Goal: Task Accomplishment & Management: Use online tool/utility

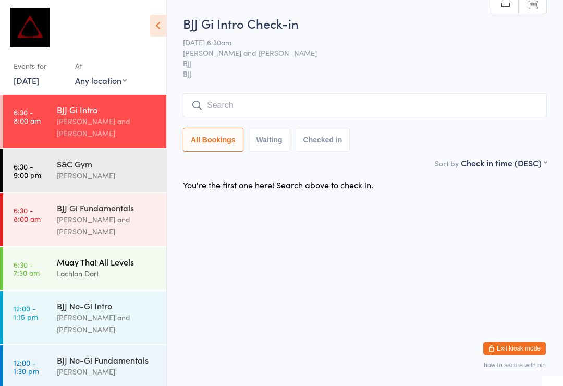
click at [86, 247] on div "Muay Thai All Levels Lachlan Dart" at bounding box center [112, 267] width 110 height 41
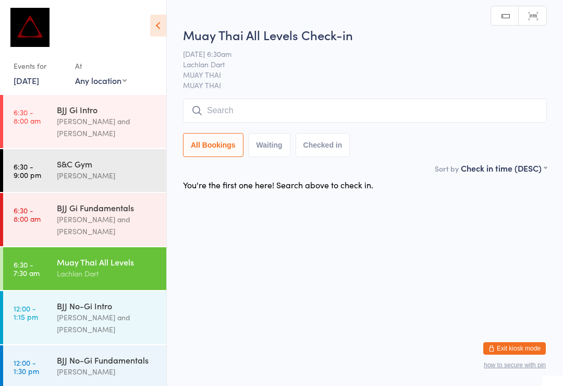
click at [286, 112] on input "search" at bounding box center [365, 111] width 364 height 24
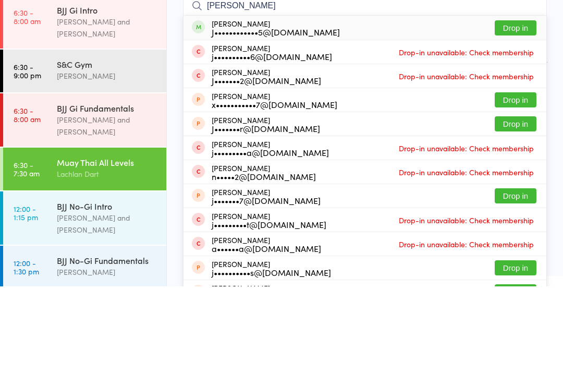
type input "[PERSON_NAME]"
click at [522, 115] on div "[PERSON_NAME] J••••••••••••5@[DOMAIN_NAME] Drop in" at bounding box center [365, 127] width 363 height 24
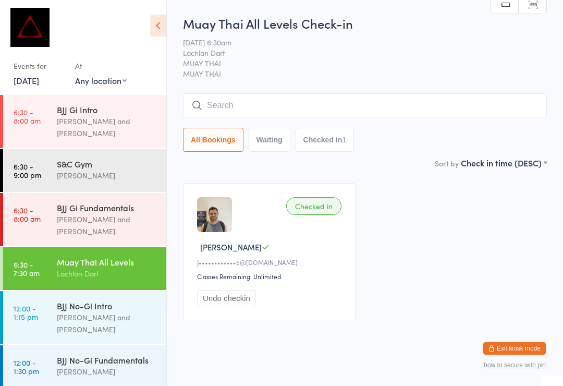
click at [316, 110] on input "search" at bounding box center [365, 105] width 364 height 24
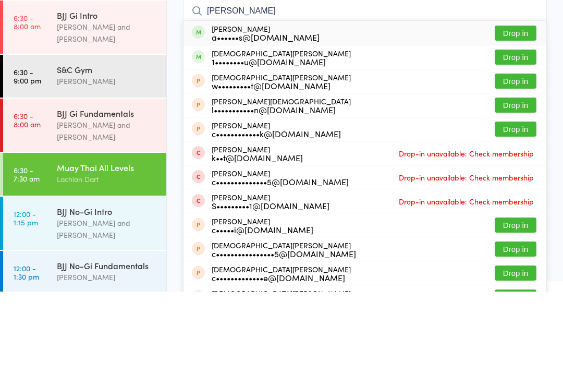
type input "[PERSON_NAME]"
click at [519, 120] on button "Drop in" at bounding box center [516, 127] width 42 height 15
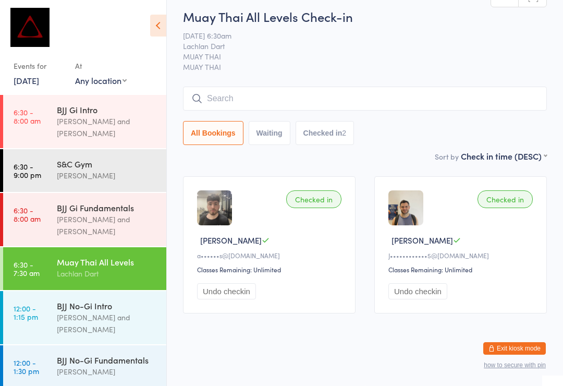
click at [248, 87] on input "search" at bounding box center [365, 99] width 364 height 24
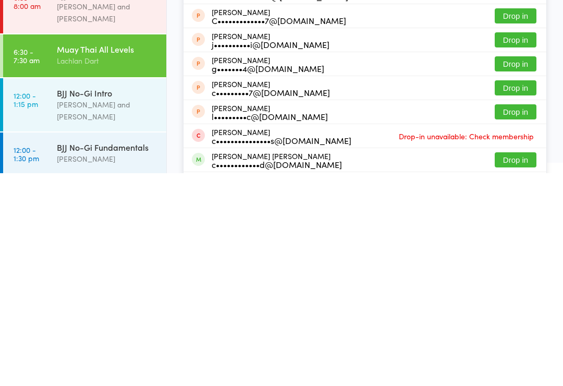
scroll to position [91, 0]
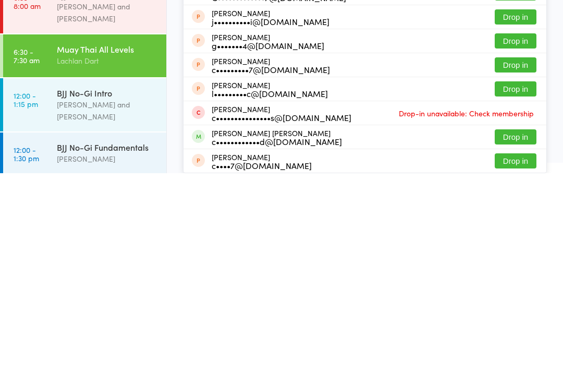
type input "[PERSON_NAME]"
click at [514, 342] on button "Drop in" at bounding box center [516, 349] width 42 height 15
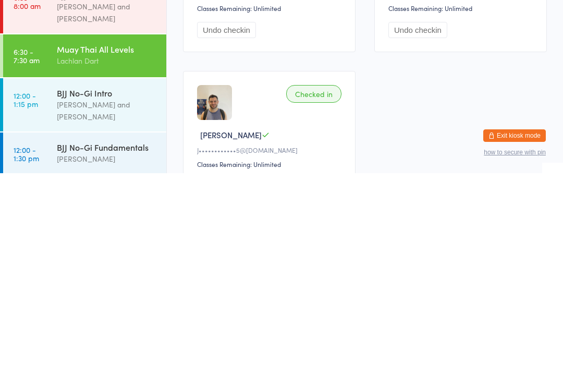
scroll to position [55, 0]
click at [125, 354] on div "BJJ No-Gi Fundamentals" at bounding box center [107, 359] width 101 height 11
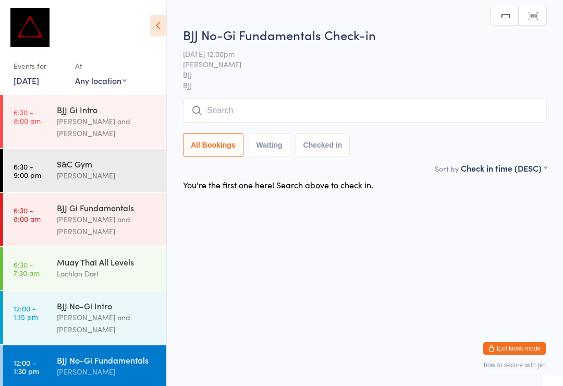
click at [436, 98] on div "BJJ No-Gi Fundamentals Check-in [DATE] 12:00pm [PERSON_NAME] BJJ BJJ Manual sea…" at bounding box center [365, 94] width 364 height 136
click at [350, 110] on input "search" at bounding box center [365, 111] width 364 height 24
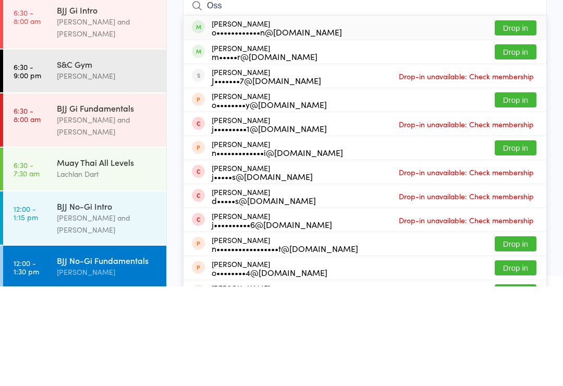
type input "Oss"
click at [528, 120] on button "Drop in" at bounding box center [516, 127] width 42 height 15
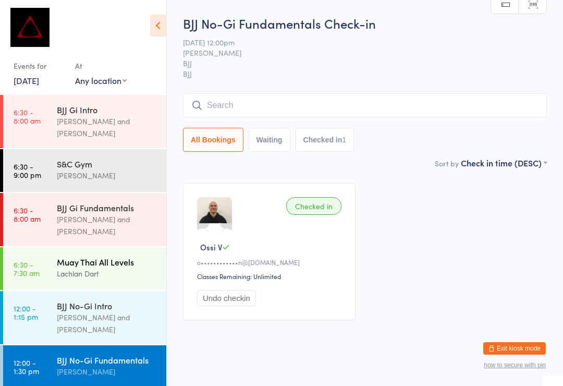
click at [86, 256] on div "Muay Thai All Levels" at bounding box center [107, 261] width 101 height 11
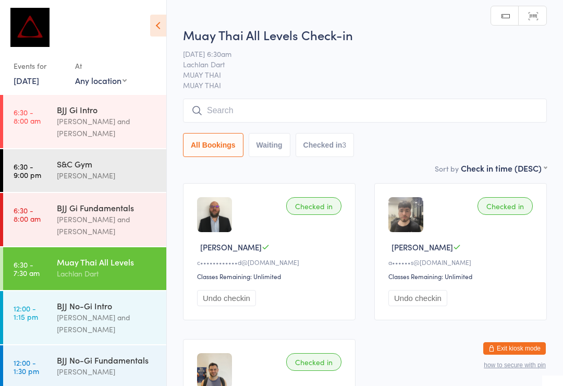
click at [366, 123] on input "search" at bounding box center [365, 111] width 364 height 24
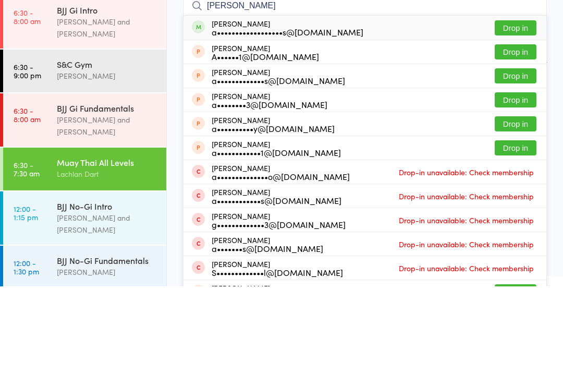
type input "[PERSON_NAME]"
click at [529, 120] on button "Drop in" at bounding box center [516, 127] width 42 height 15
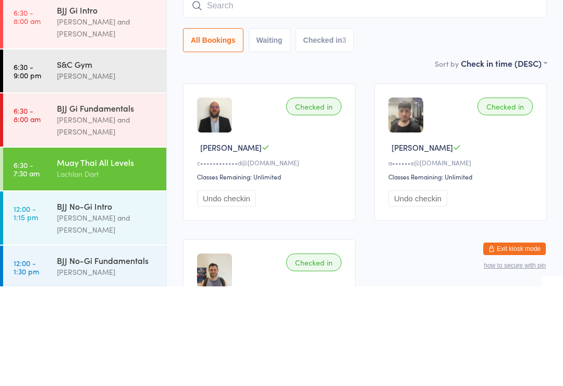
scroll to position [100, 0]
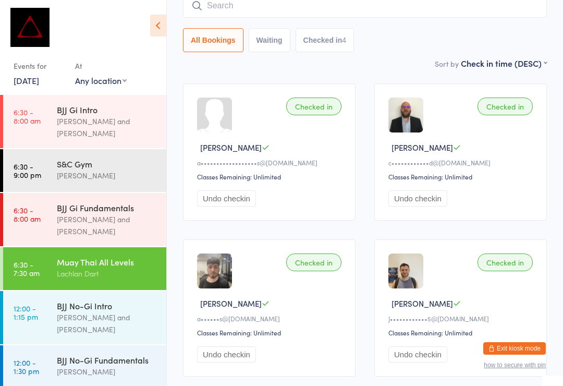
click at [119, 268] on div "Lachlan Dart" at bounding box center [107, 274] width 101 height 12
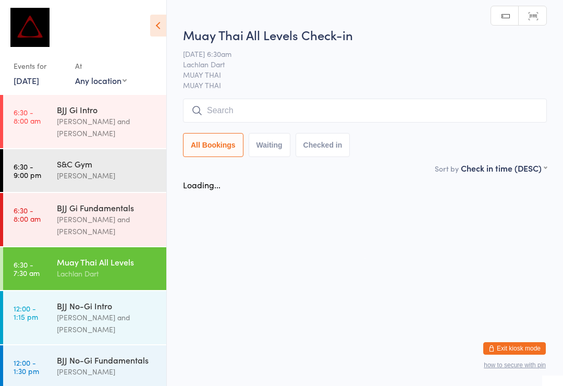
scroll to position [0, 0]
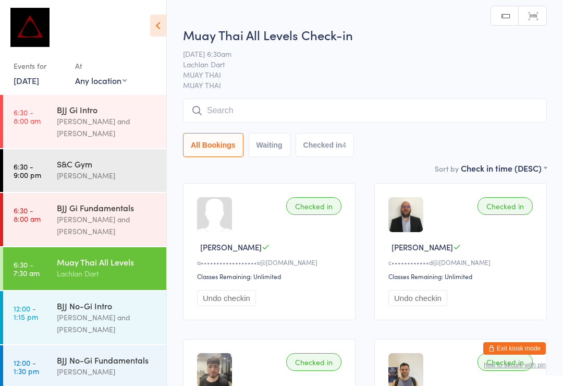
click at [317, 112] on input "search" at bounding box center [365, 111] width 364 height 24
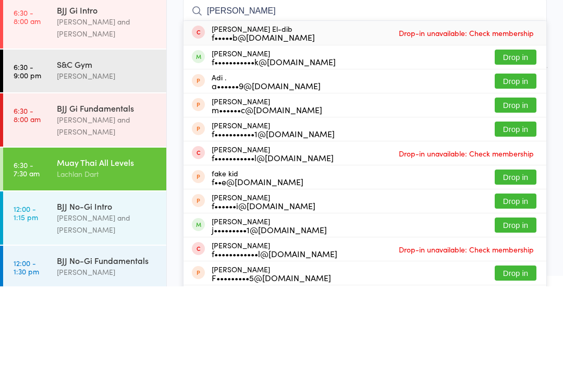
type input "[PERSON_NAME]"
click at [531, 149] on button "Drop in" at bounding box center [516, 156] width 42 height 15
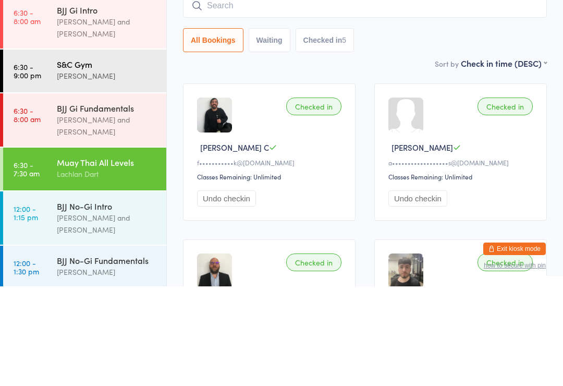
click at [100, 169] on div "[PERSON_NAME]" at bounding box center [107, 175] width 101 height 12
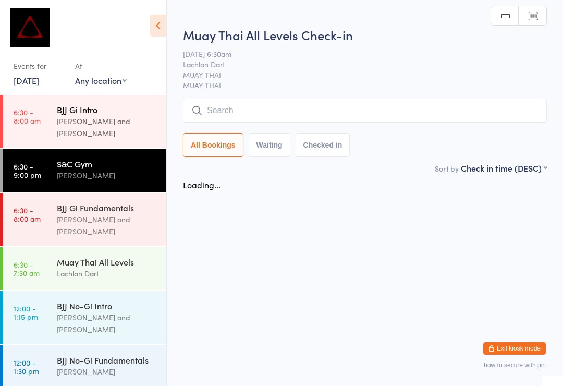
click at [108, 118] on div "[PERSON_NAME] and [PERSON_NAME]" at bounding box center [107, 127] width 101 height 24
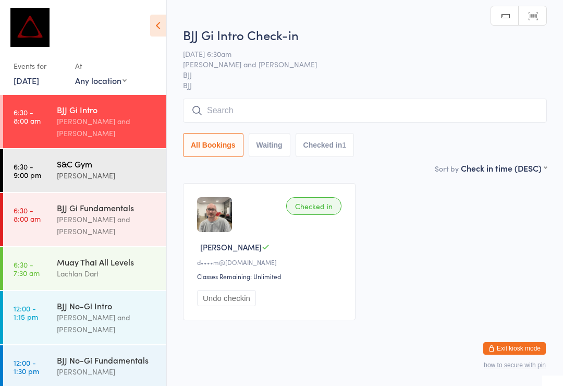
click at [118, 180] on div "S&C Gym [PERSON_NAME]" at bounding box center [112, 169] width 110 height 41
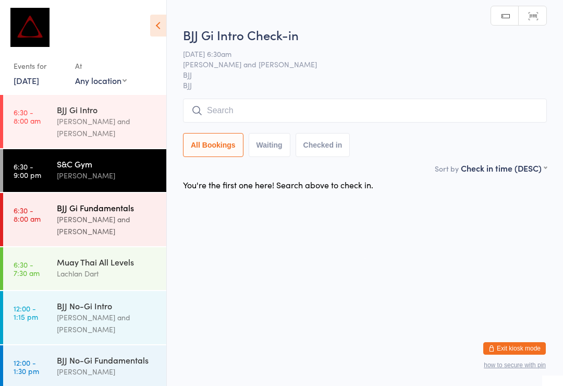
click at [134, 213] on div "[PERSON_NAME] and [PERSON_NAME]" at bounding box center [107, 225] width 101 height 24
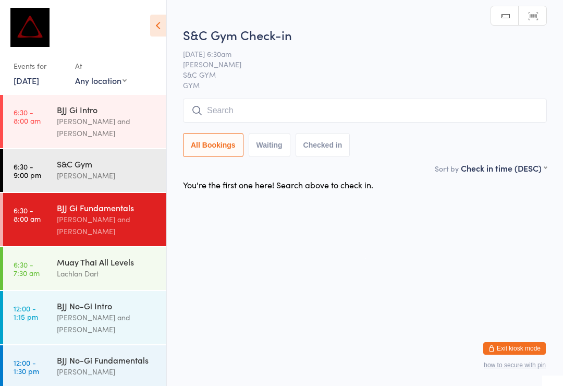
click at [387, 117] on input "search" at bounding box center [365, 111] width 364 height 24
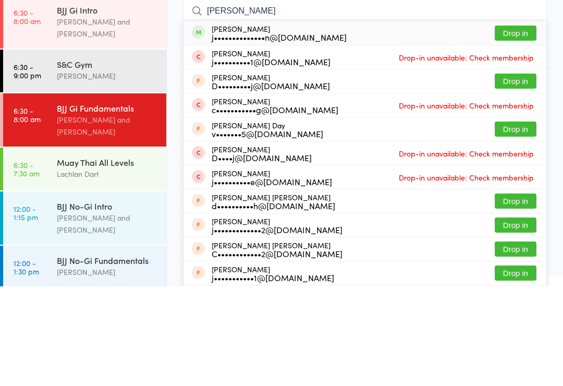
type input "[PERSON_NAME]"
click at [523, 125] on button "Drop in" at bounding box center [516, 132] width 42 height 15
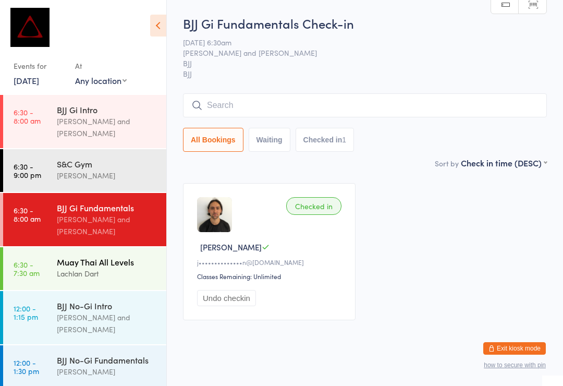
click at [107, 268] on div "Lachlan Dart" at bounding box center [107, 274] width 101 height 12
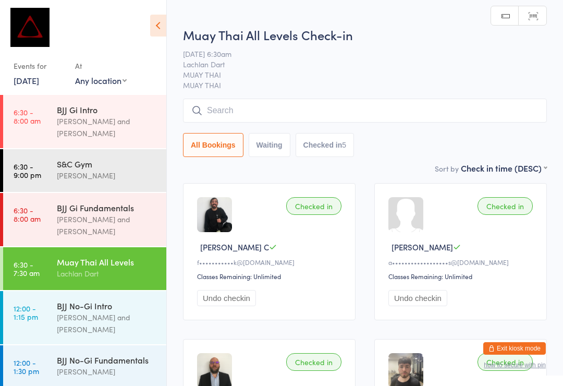
click at [284, 104] on input "search" at bounding box center [365, 111] width 364 height 24
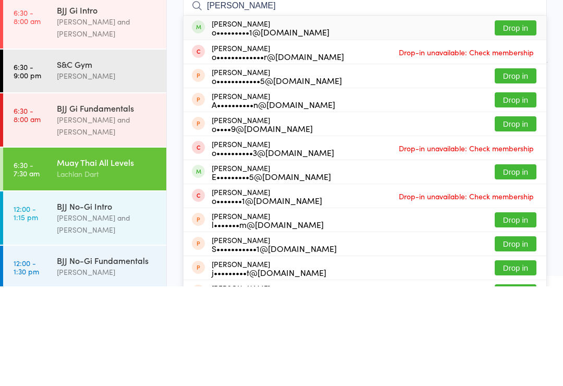
type input "[PERSON_NAME]"
click at [522, 120] on button "Drop in" at bounding box center [516, 127] width 42 height 15
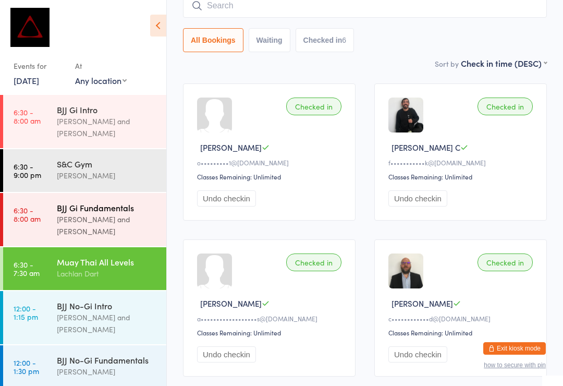
click at [66, 202] on div "BJJ Gi Fundamentals" at bounding box center [107, 207] width 101 height 11
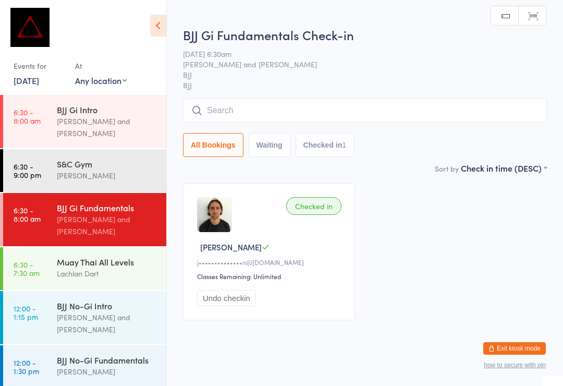
click at [250, 95] on div "BJJ Gi Fundamentals Check-in [DATE] 6:30am [PERSON_NAME] and [PERSON_NAME] BJJ …" at bounding box center [365, 94] width 364 height 136
click at [242, 103] on input "search" at bounding box center [365, 111] width 364 height 24
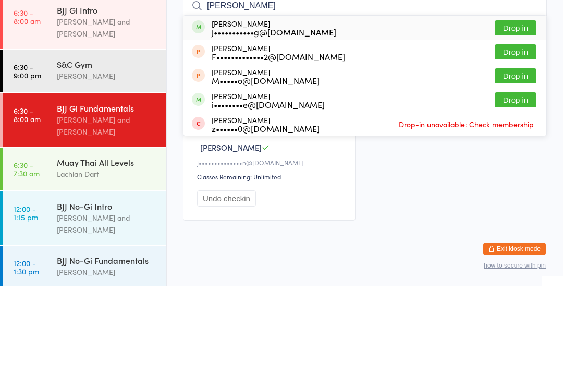
type input "[PERSON_NAME]"
click at [509, 120] on button "Drop in" at bounding box center [516, 127] width 42 height 15
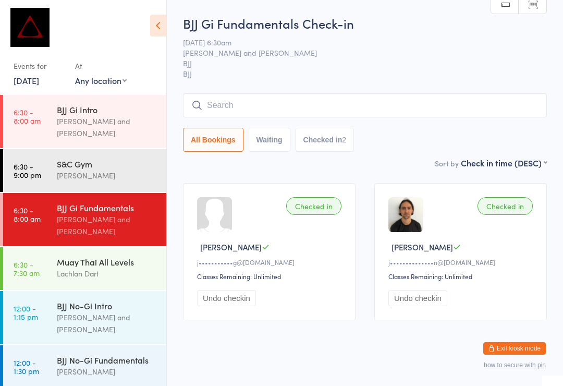
click at [321, 102] on input "search" at bounding box center [365, 105] width 364 height 24
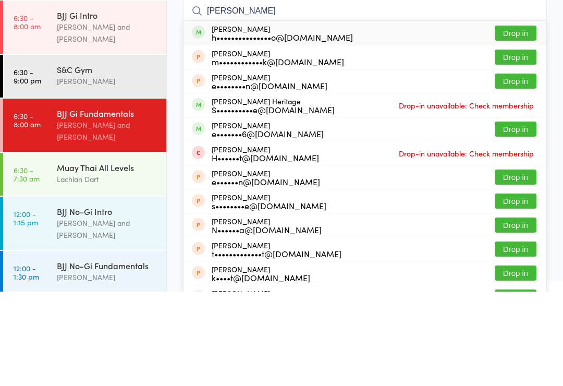
type input "[PERSON_NAME]"
click at [521, 120] on button "Drop in" at bounding box center [516, 127] width 42 height 15
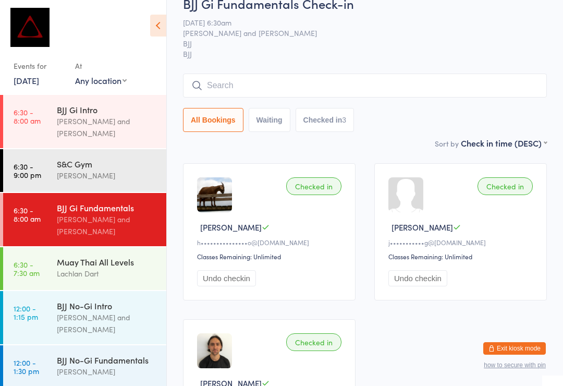
click at [236, 80] on input "search" at bounding box center [365, 86] width 364 height 24
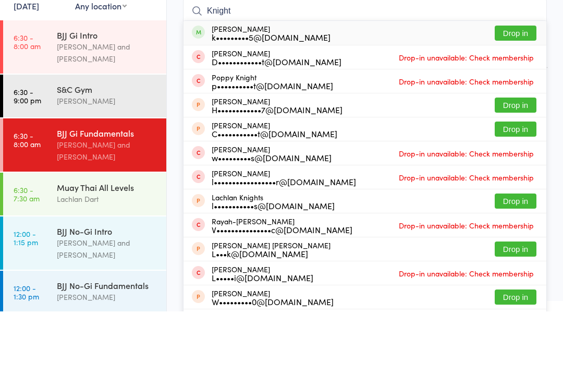
type input "Knight"
click at [508, 100] on button "Drop in" at bounding box center [516, 107] width 42 height 15
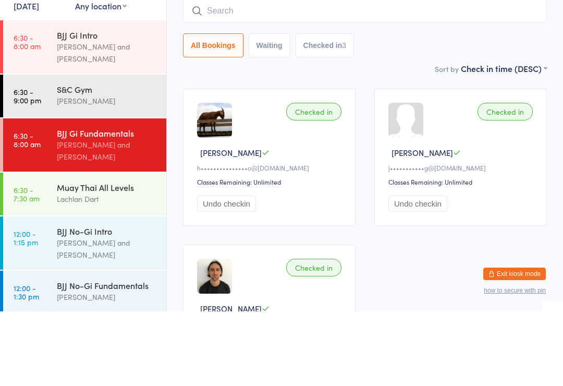
scroll to position [94, 0]
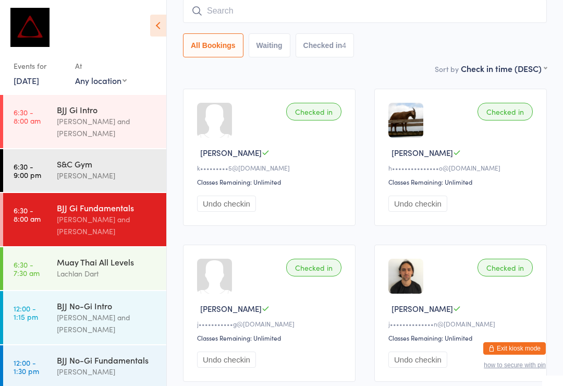
click at [248, 9] on input "search" at bounding box center [365, 11] width 364 height 24
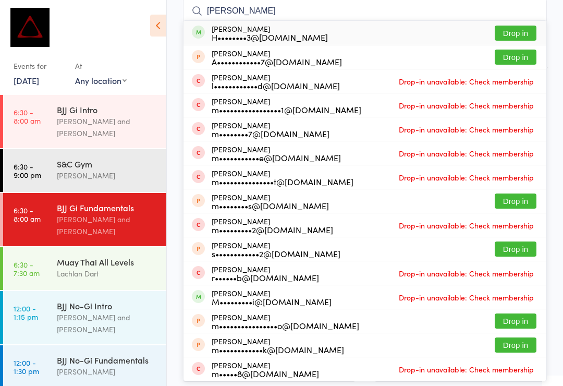
type input "[PERSON_NAME]"
click at [515, 28] on button "Drop in" at bounding box center [516, 33] width 42 height 15
